Goal: Task Accomplishment & Management: Use online tool/utility

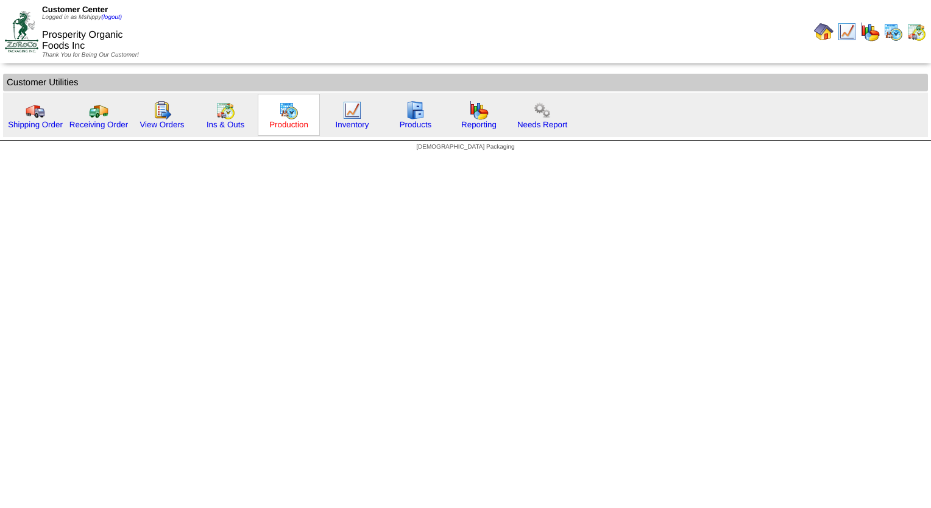
click at [295, 123] on link "Production" at bounding box center [288, 124] width 39 height 9
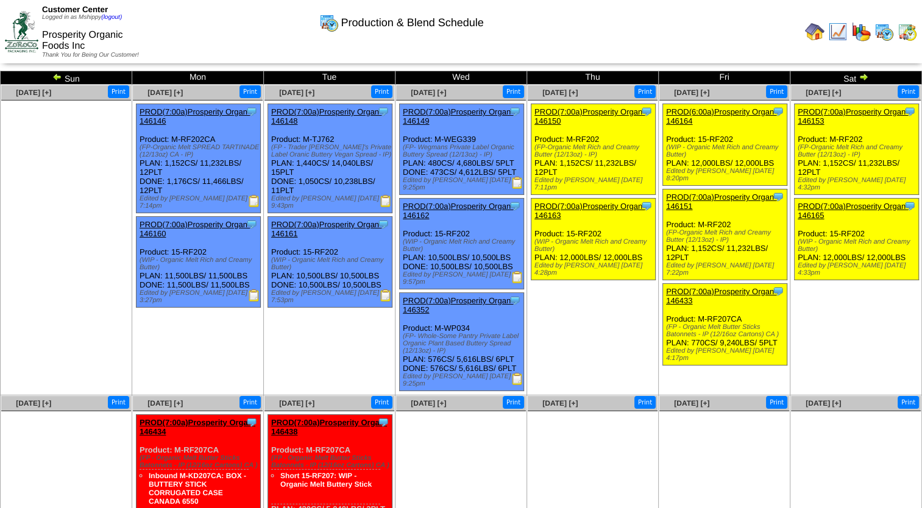
click at [385, 200] on img at bounding box center [386, 201] width 12 height 12
click at [251, 203] on img at bounding box center [254, 201] width 12 height 12
